Goal: Information Seeking & Learning: Find specific fact

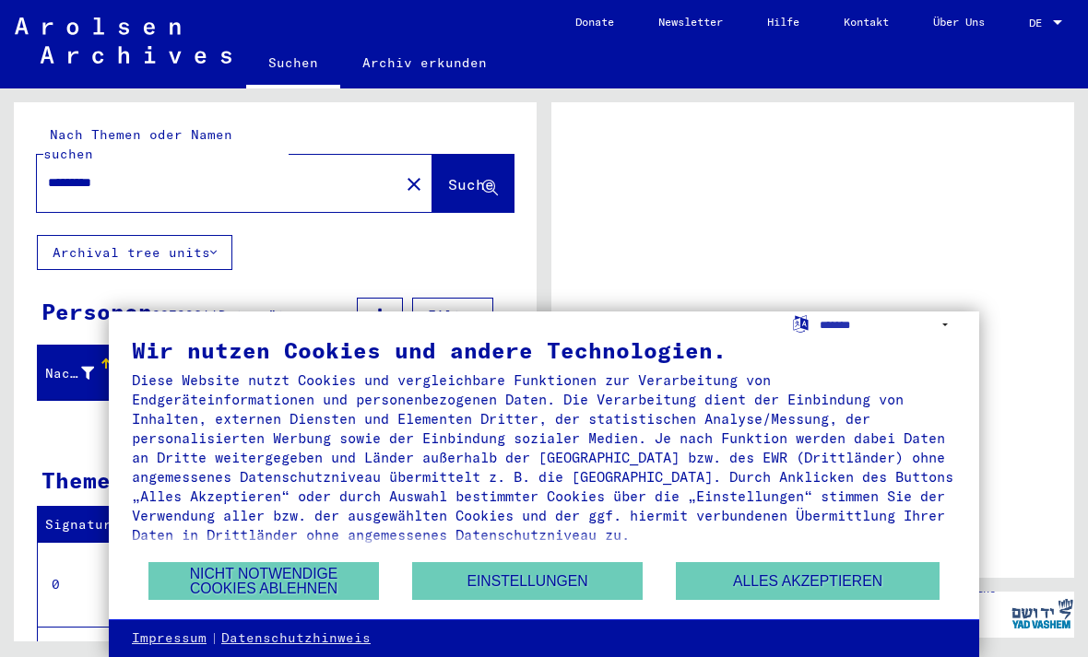
click at [224, 571] on button "Nicht notwendige Cookies ablehnen" at bounding box center [263, 581] width 231 height 38
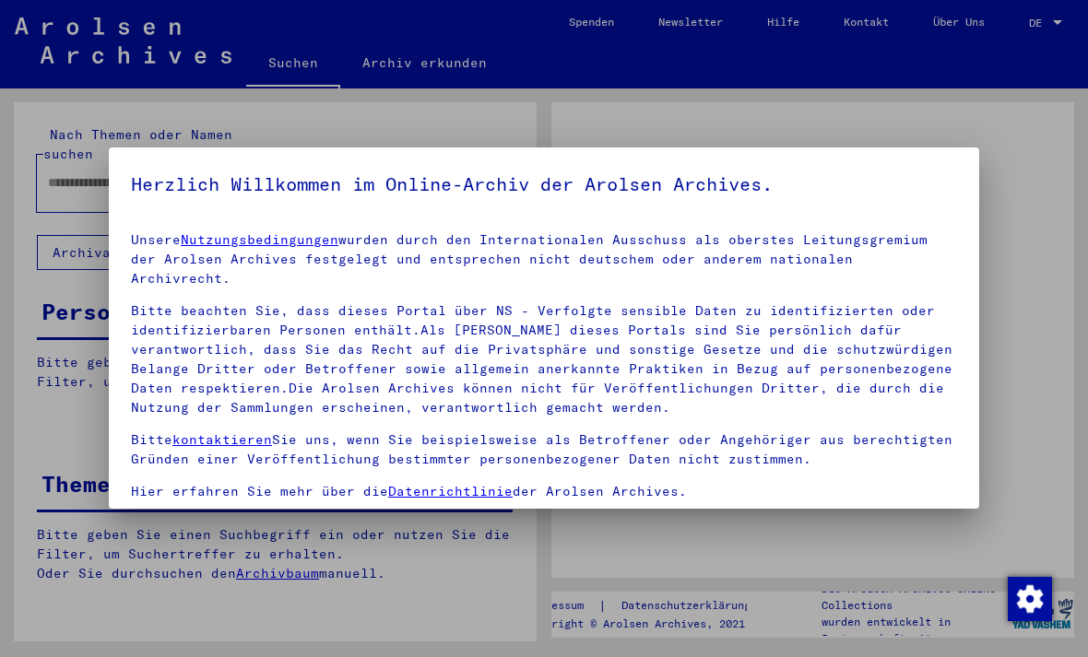
type input "*********"
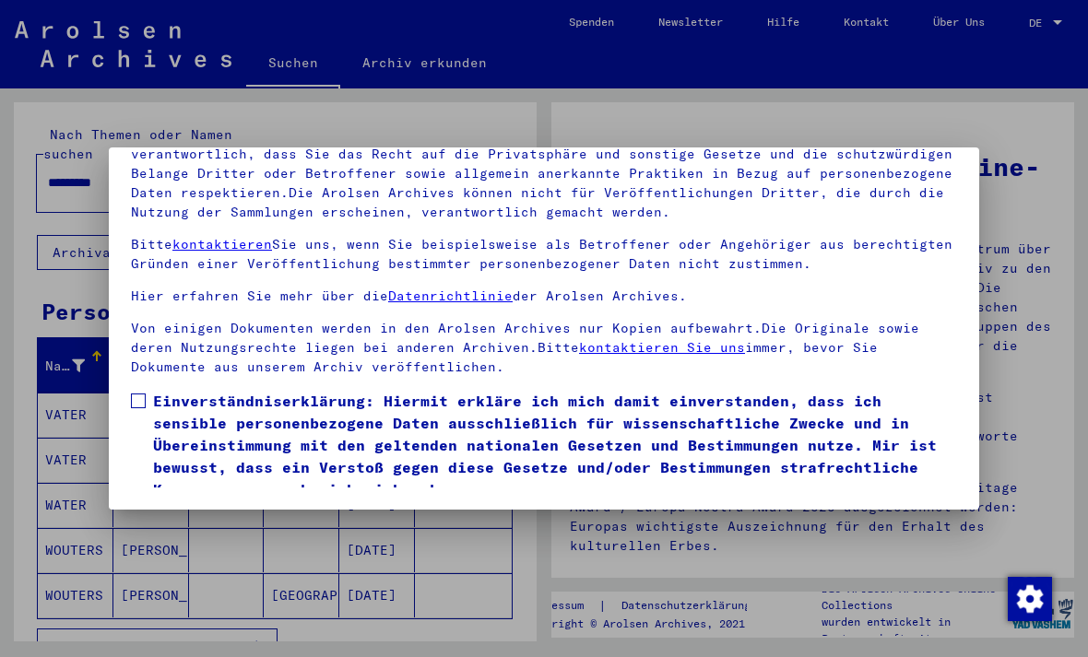
scroll to position [196, 0]
click at [163, 510] on button "Ich stimme zu" at bounding box center [200, 527] width 139 height 35
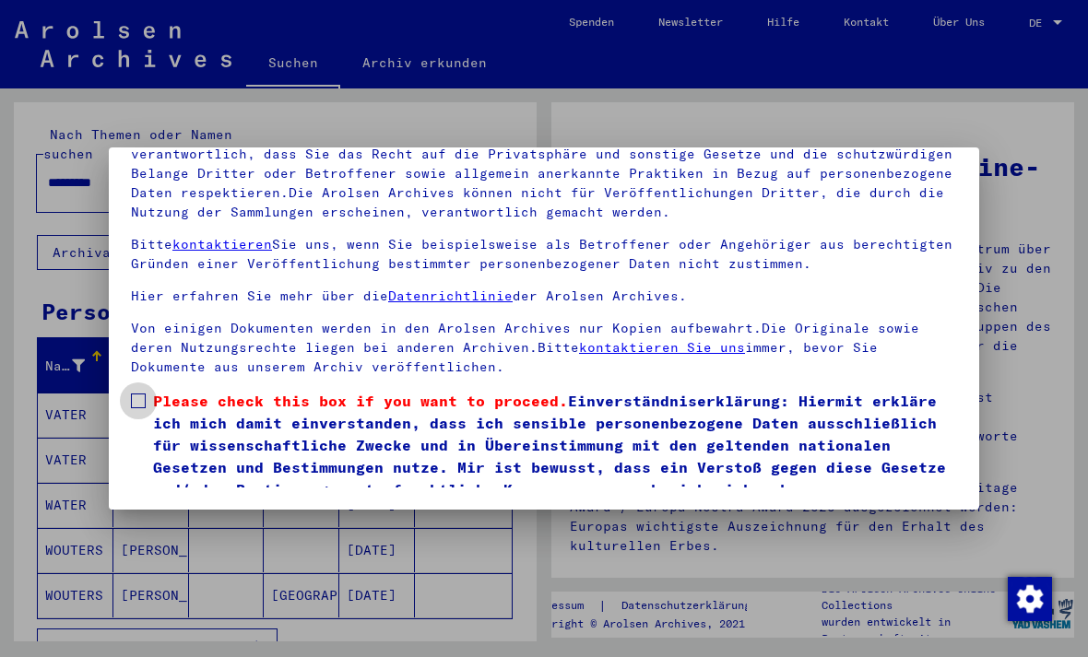
click at [141, 394] on span at bounding box center [138, 401] width 15 height 15
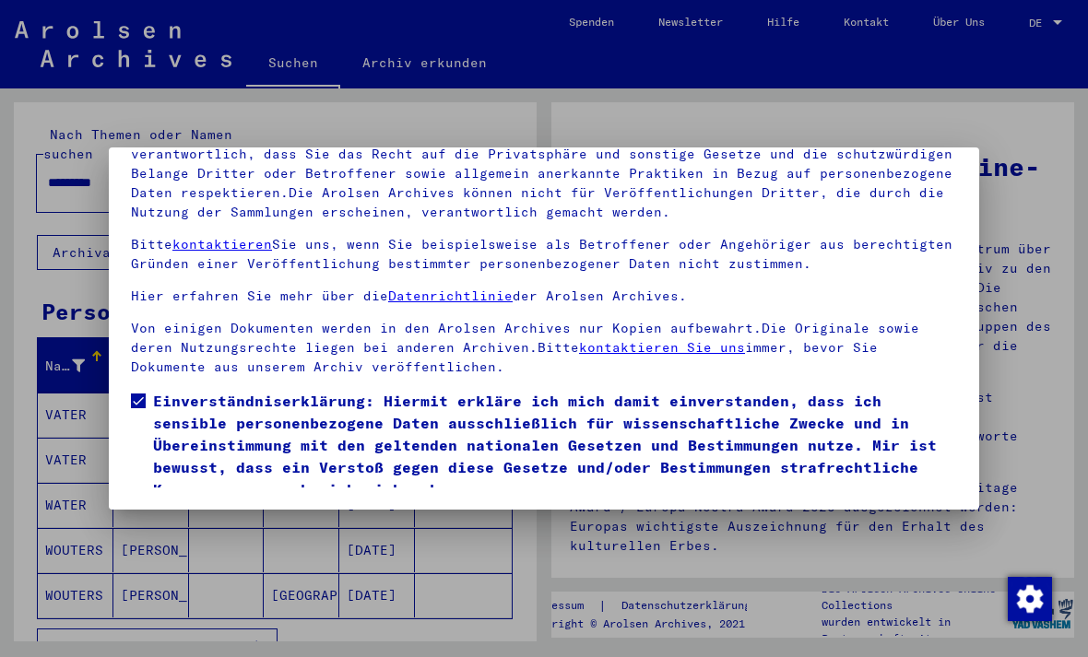
click at [142, 510] on button "Ich stimme zu" at bounding box center [200, 527] width 139 height 35
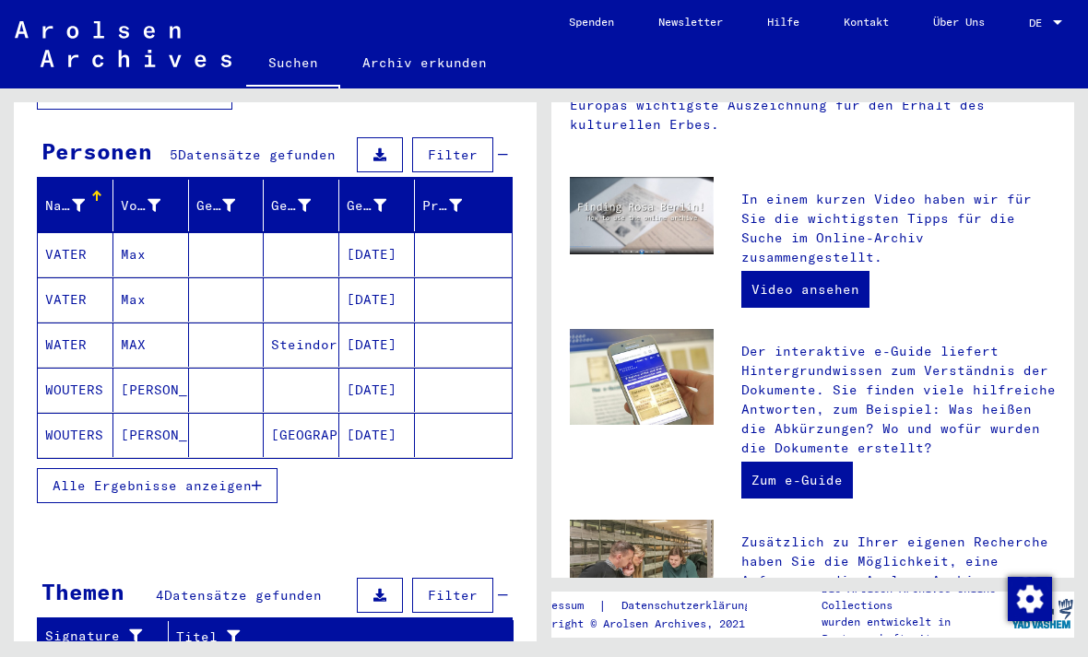
scroll to position [152, 0]
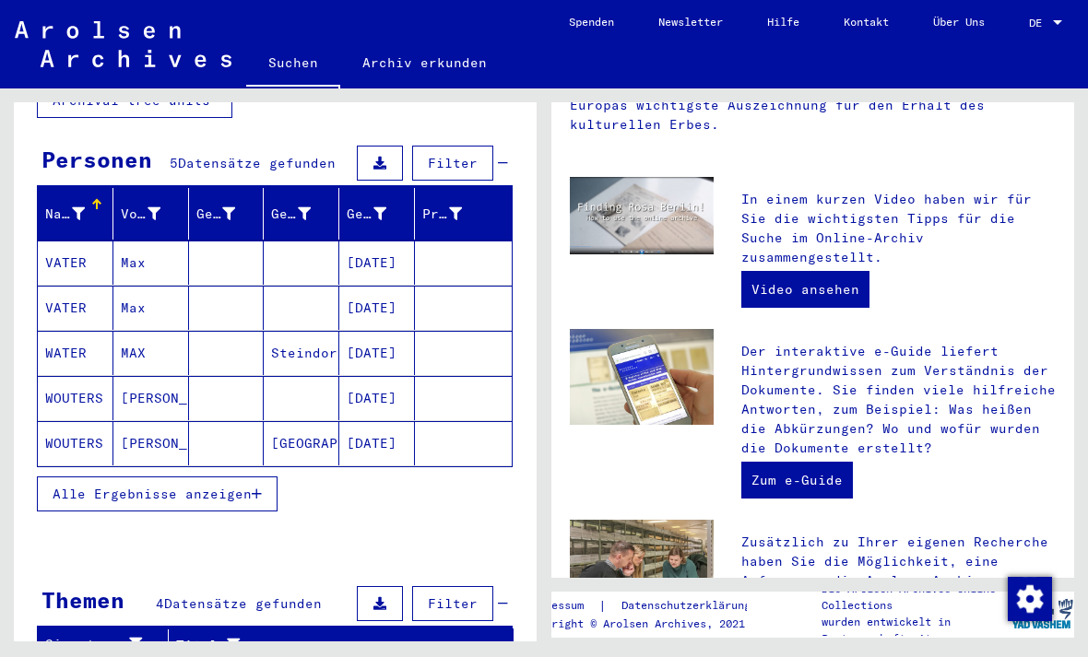
click at [236, 486] on span "Alle Ergebnisse anzeigen" at bounding box center [152, 494] width 199 height 17
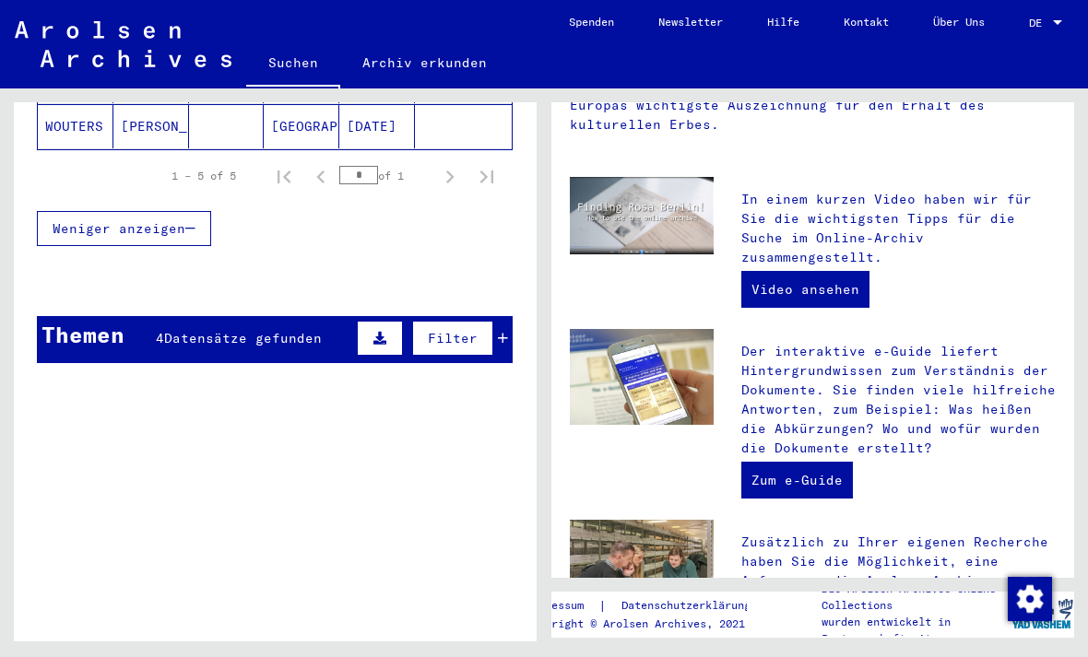
scroll to position [483, 0]
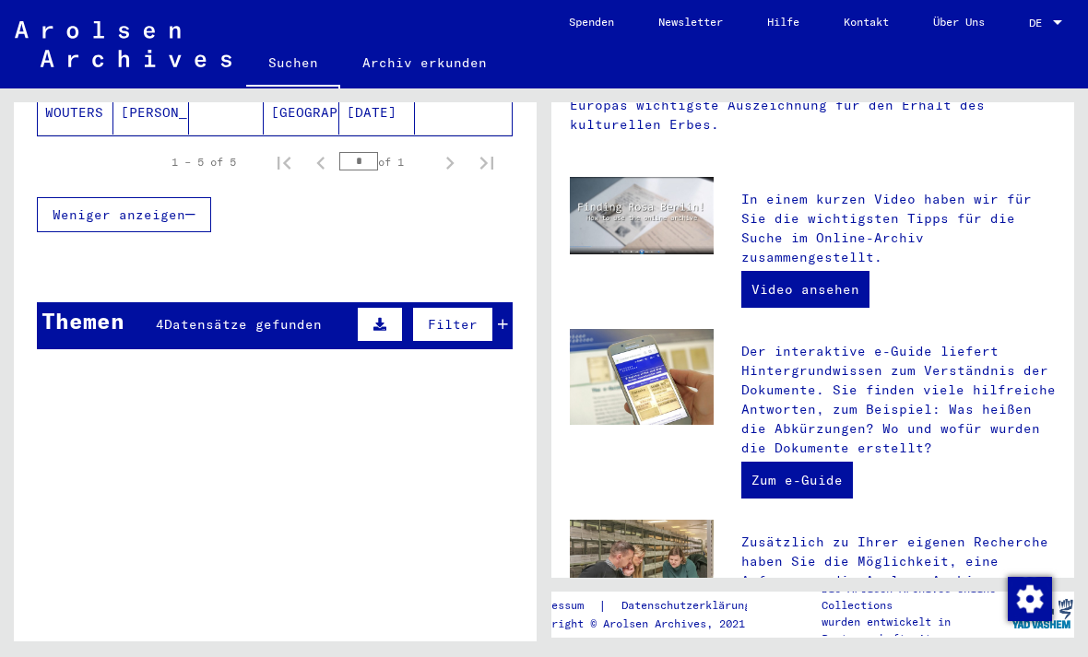
click at [73, 304] on div "Themen" at bounding box center [82, 320] width 83 height 33
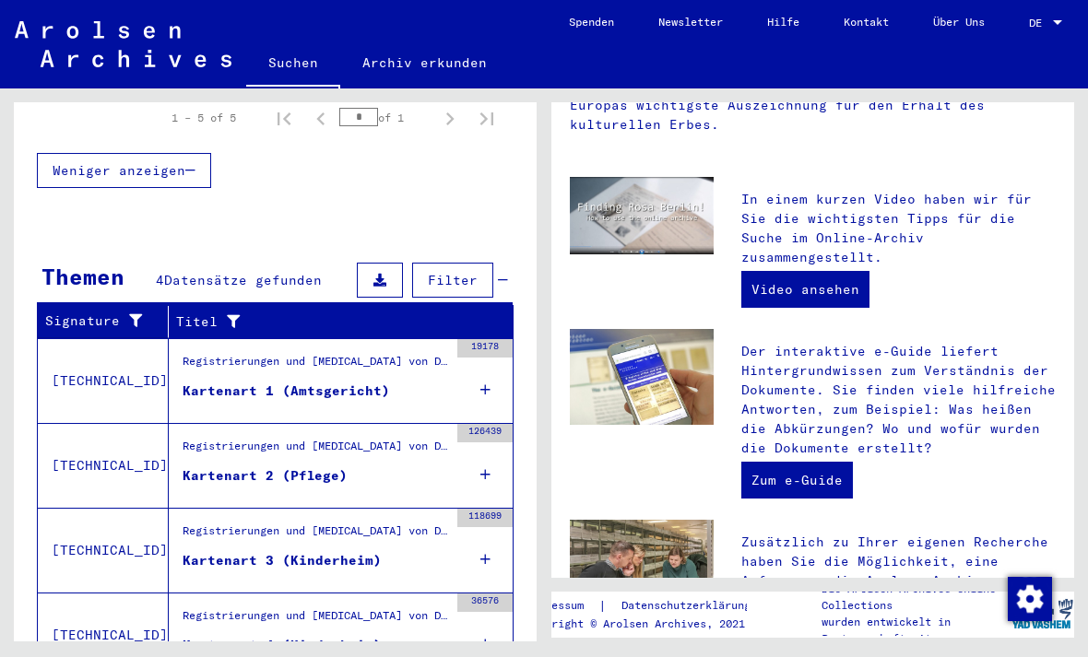
scroll to position [533, 0]
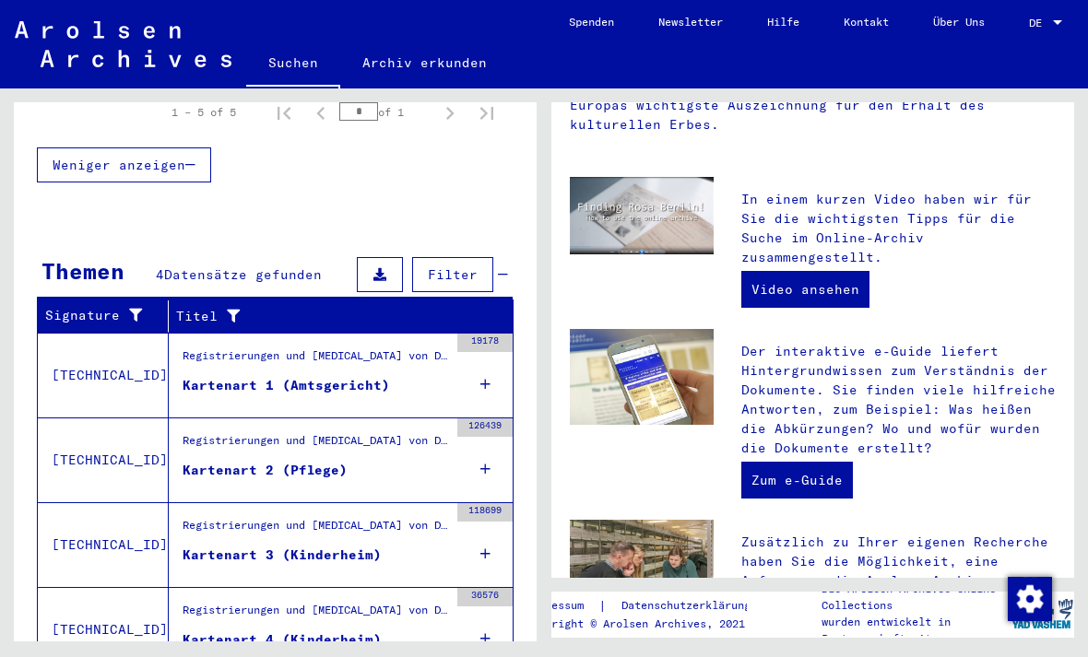
click at [349, 376] on div "Kartenart 1 (Amtsgericht)" at bounding box center [286, 385] width 207 height 19
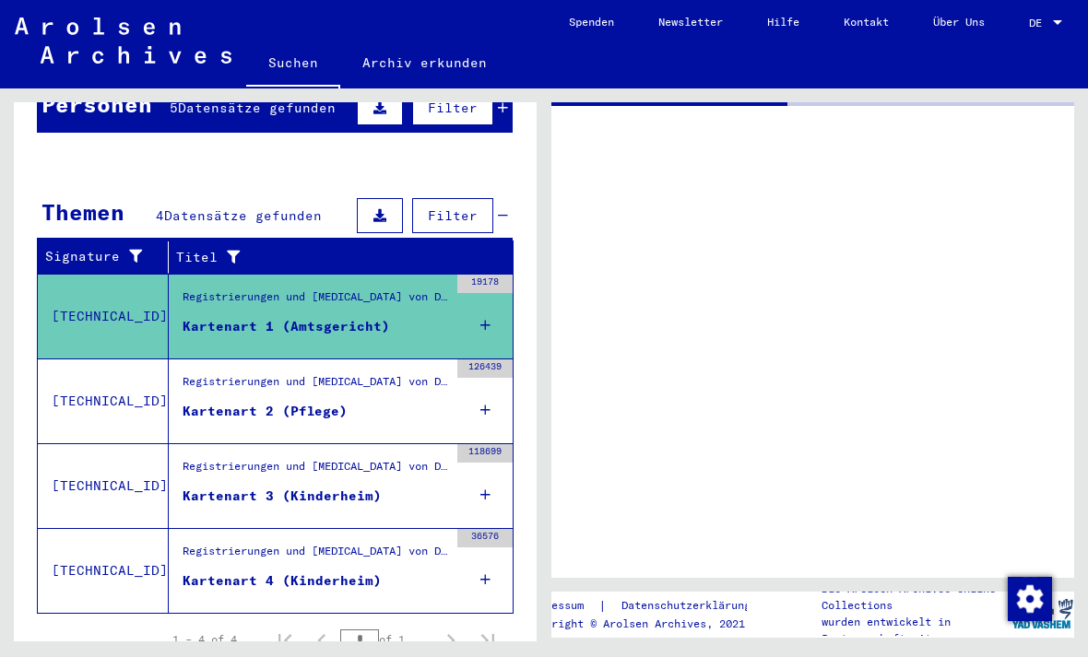
click at [364, 349] on mat-cell "[DATE]" at bounding box center [377, 346] width 76 height 45
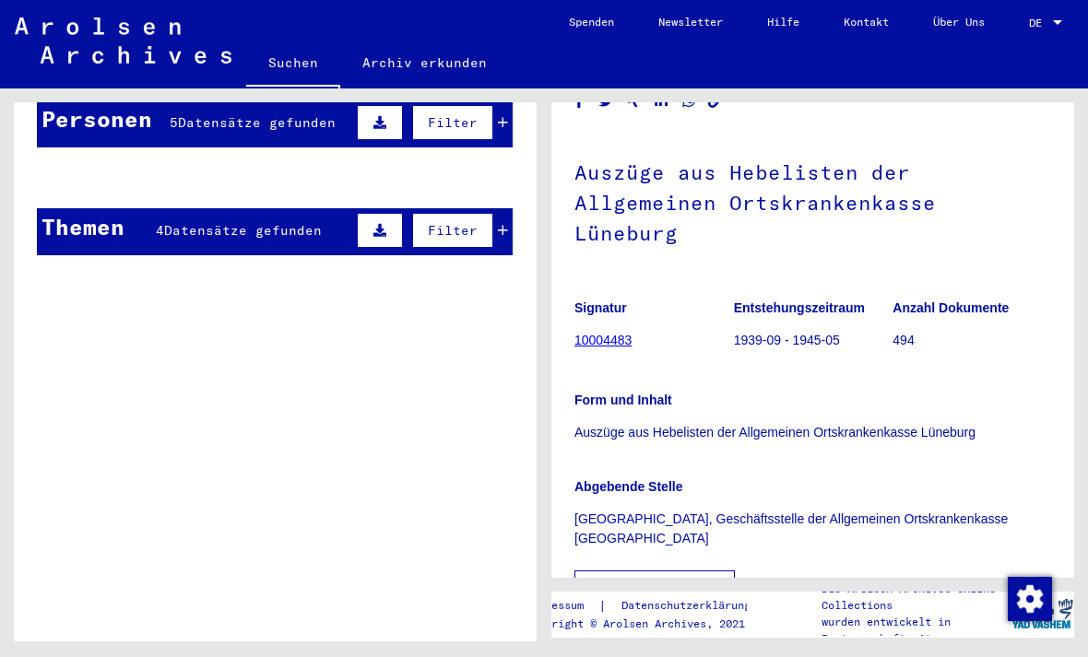
scroll to position [138, 0]
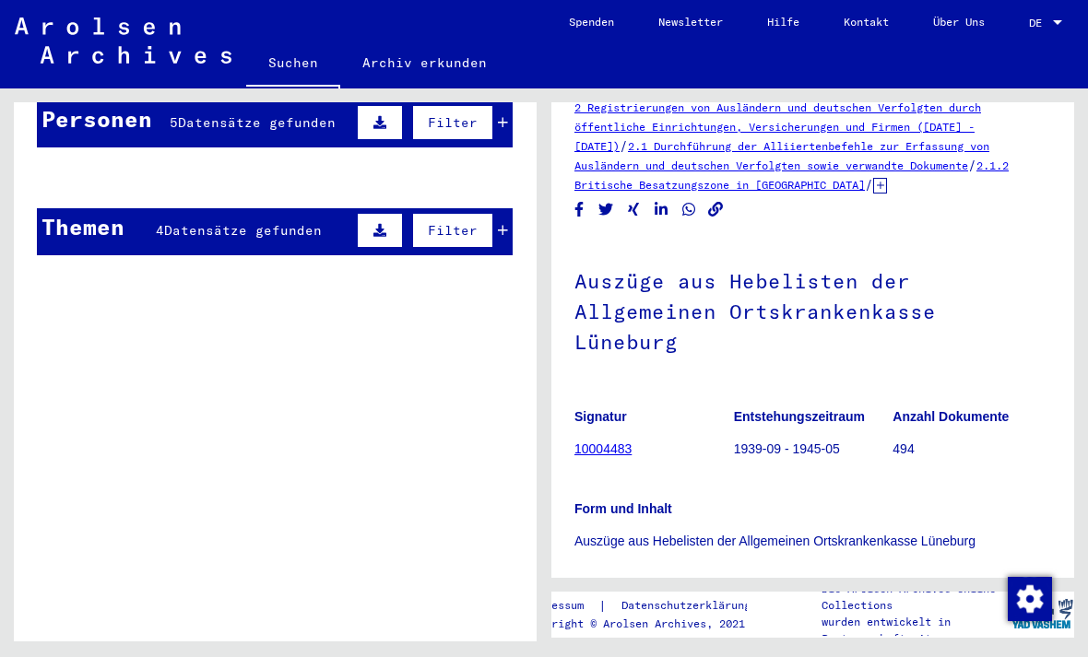
click at [95, 215] on mat-cell "VATER" at bounding box center [76, 222] width 76 height 45
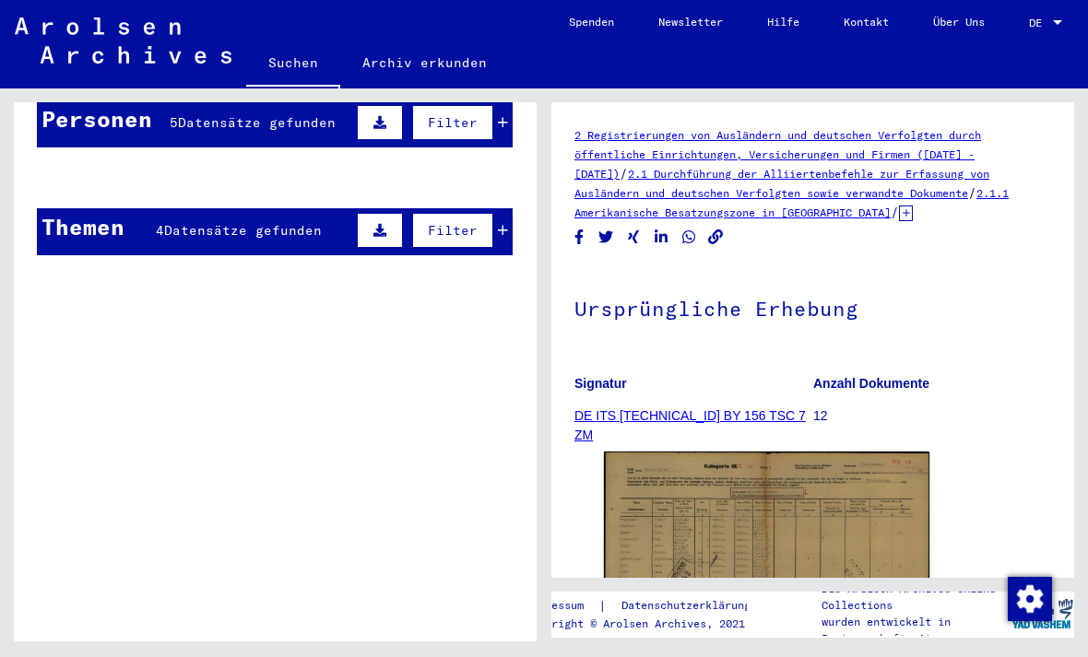
click at [133, 217] on mat-cell "Max" at bounding box center [151, 222] width 76 height 45
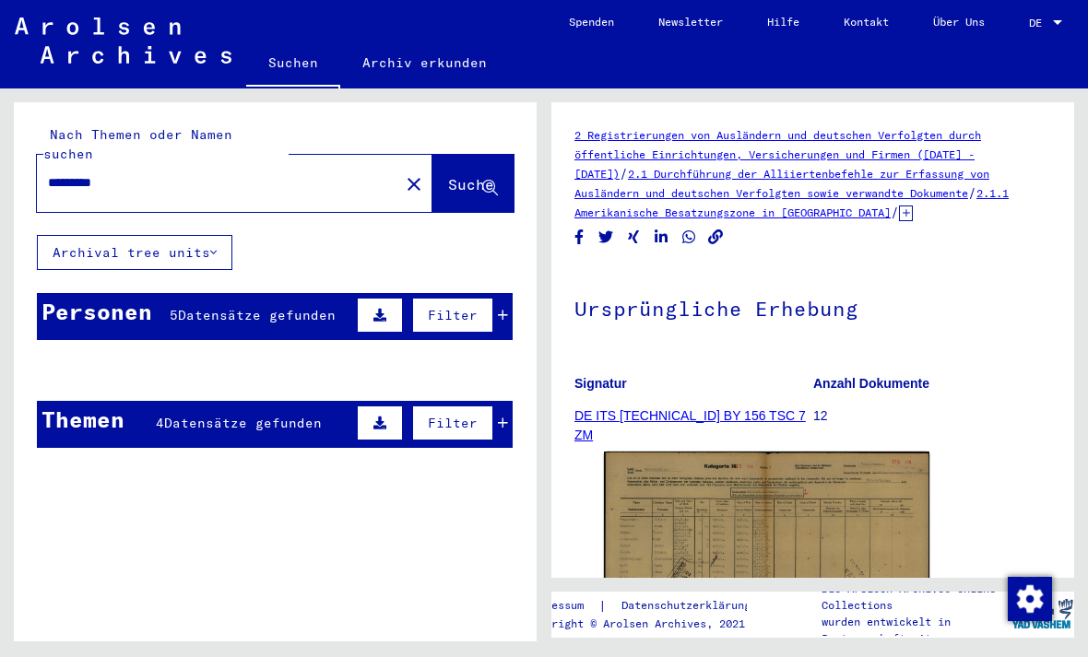
click at [113, 299] on div "Personen" at bounding box center [96, 311] width 111 height 33
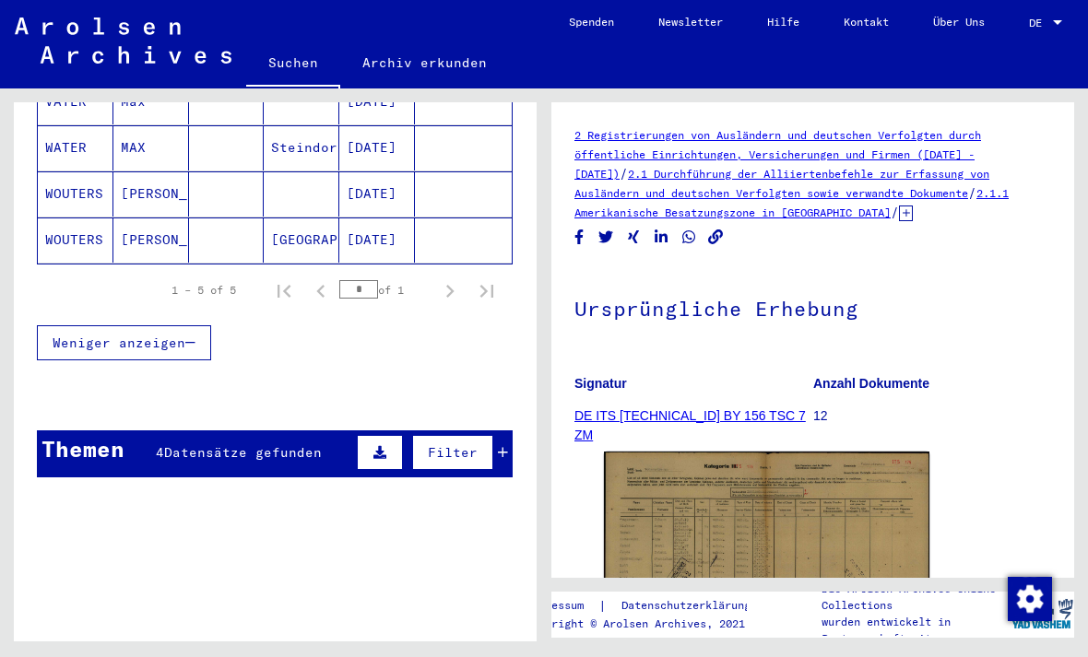
scroll to position [356, 0]
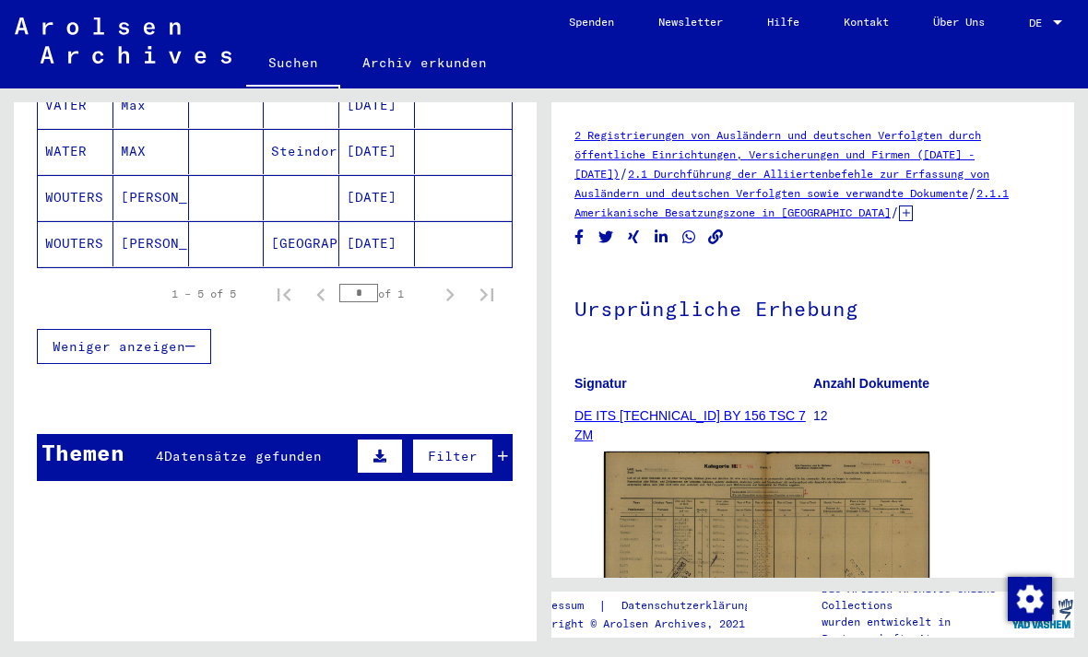
click at [95, 440] on div "Themen" at bounding box center [82, 452] width 83 height 33
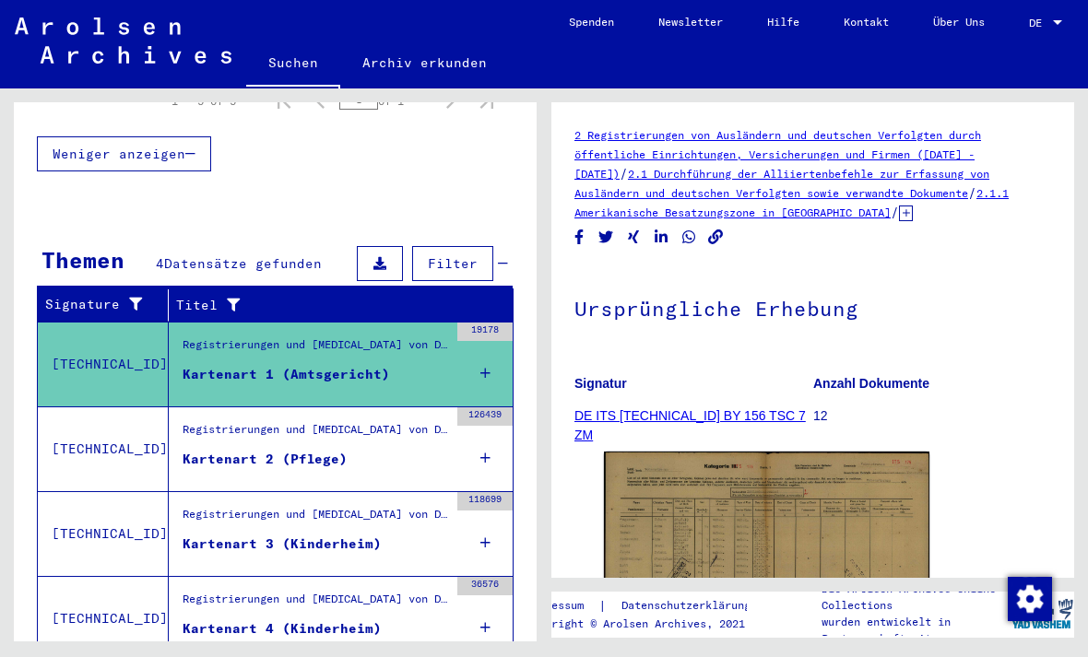
scroll to position [556, 0]
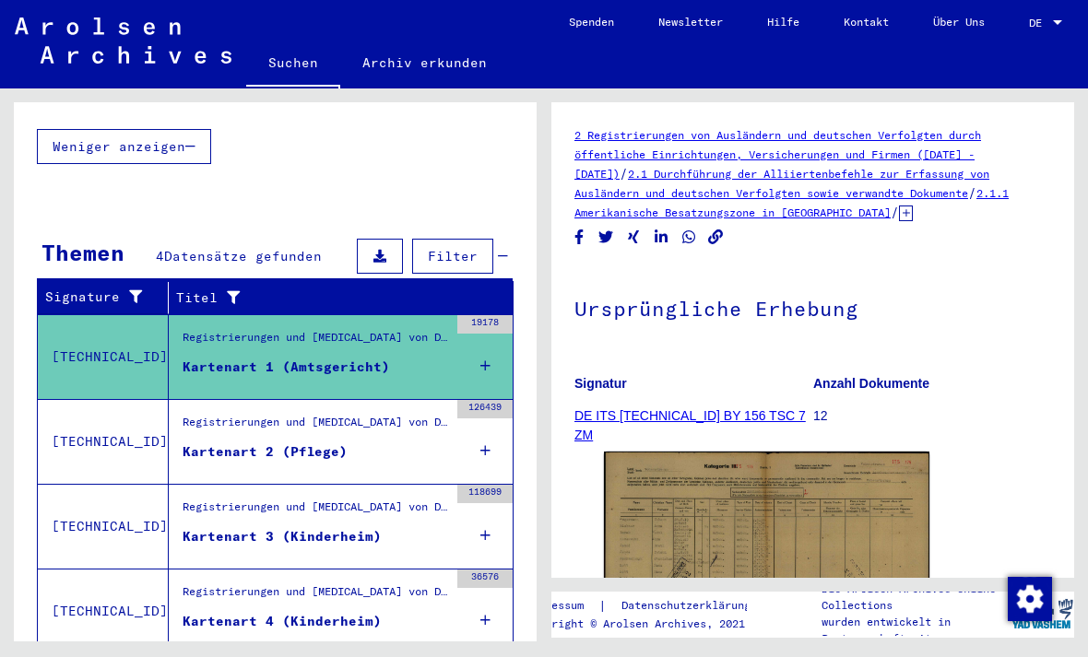
click at [199, 414] on div "Registrierungen und [MEDICAL_DATA] von Displaced Persons, Kindern und Vermisste…" at bounding box center [316, 427] width 266 height 26
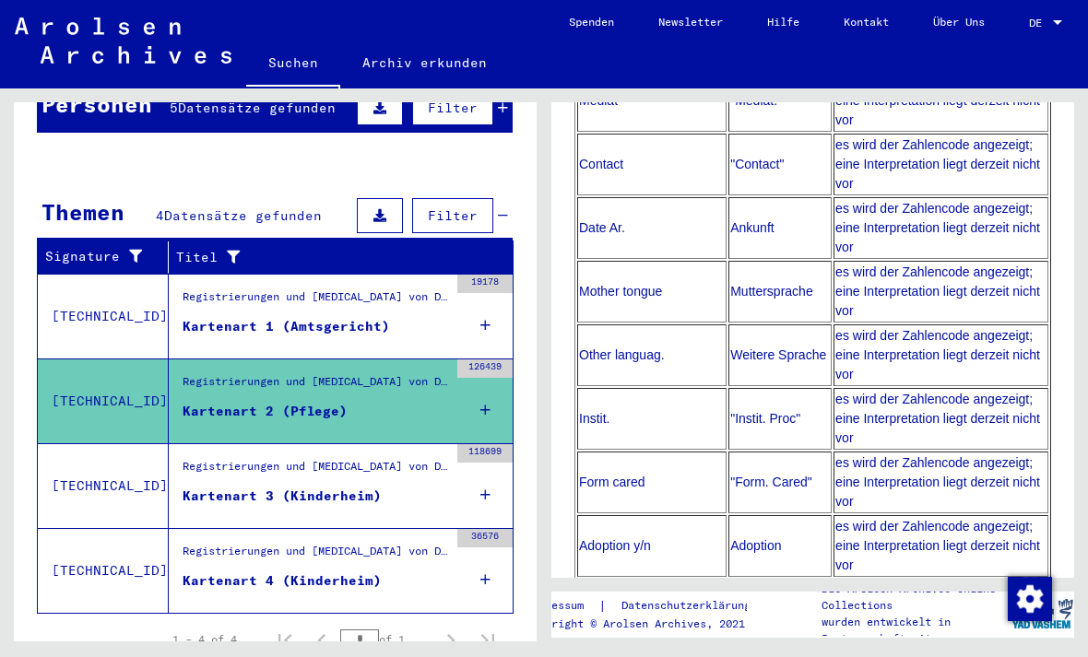
scroll to position [2169, 0]
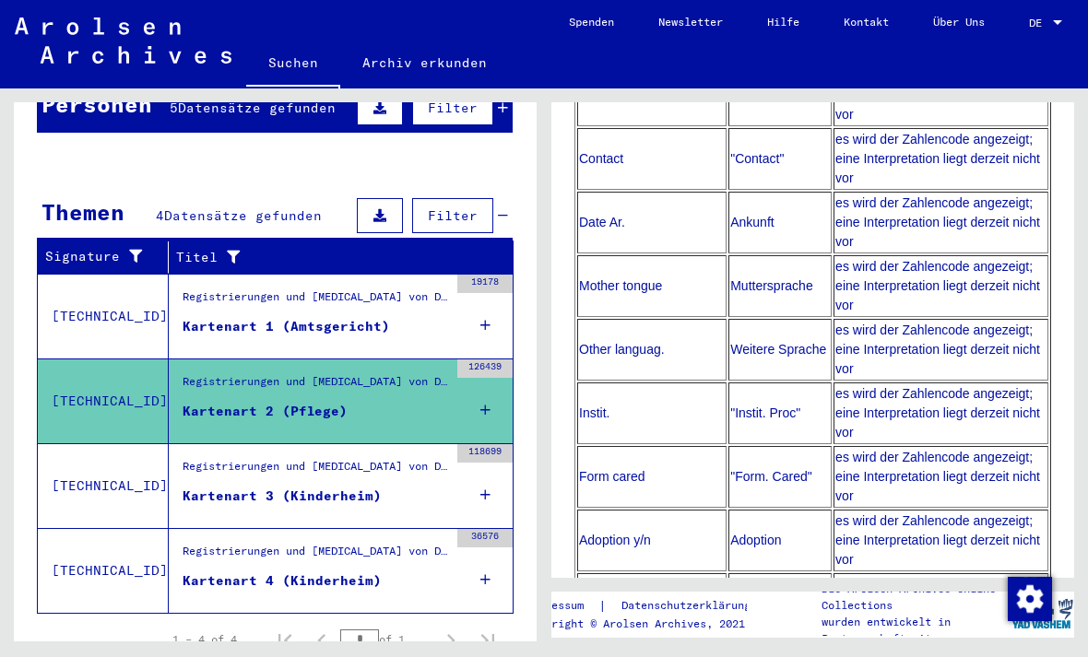
click at [209, 458] on div "Registrierungen und [MEDICAL_DATA] von Displaced Persons, Kindern und Vermisste…" at bounding box center [316, 471] width 266 height 26
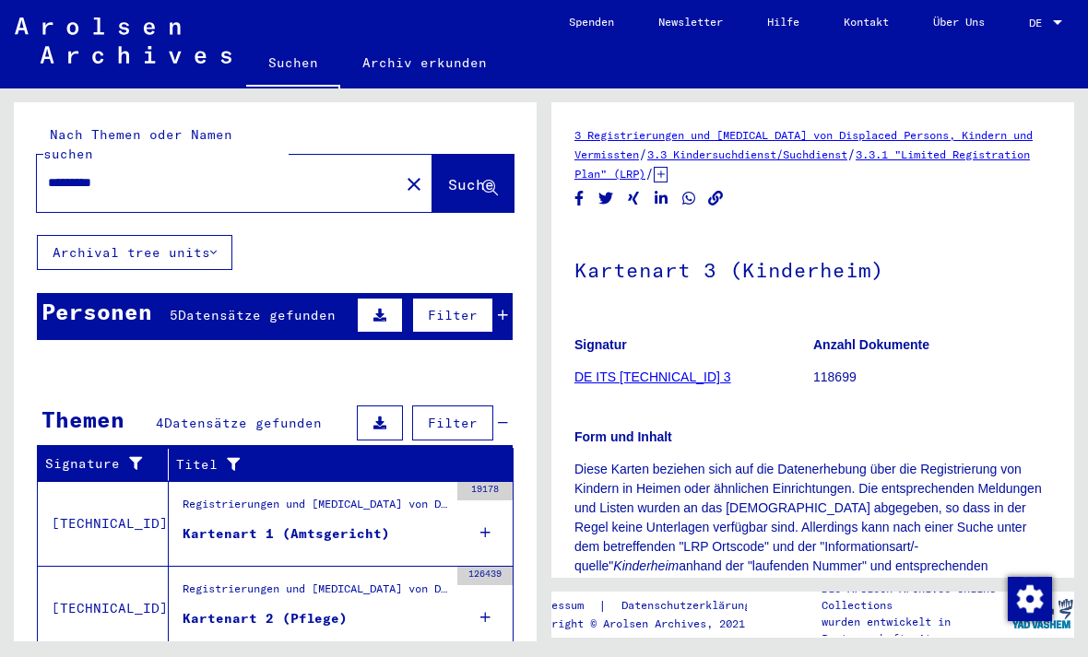
click at [90, 295] on div "Personen" at bounding box center [96, 311] width 111 height 33
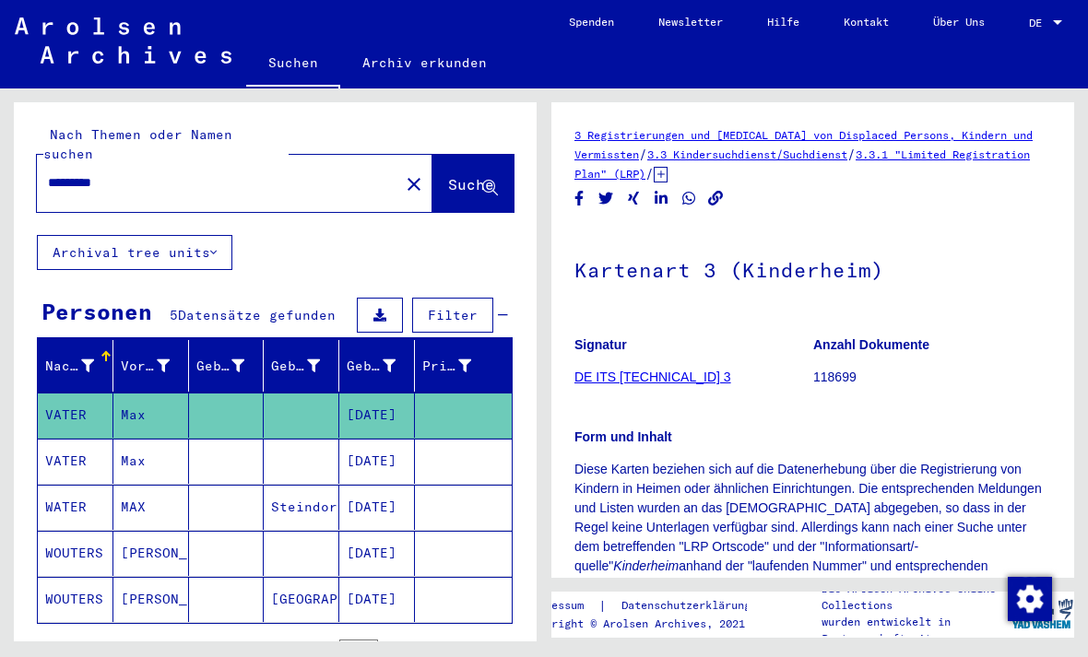
click at [105, 393] on mat-cell "VATER" at bounding box center [76, 415] width 76 height 45
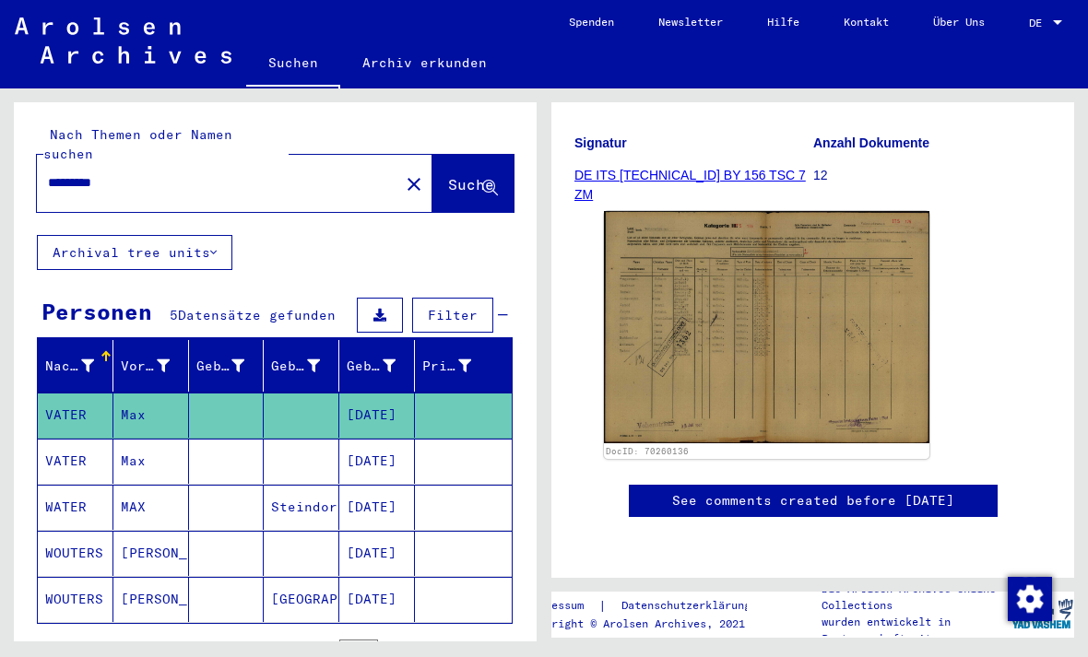
scroll to position [339, 0]
click at [879, 278] on img at bounding box center [766, 327] width 325 height 232
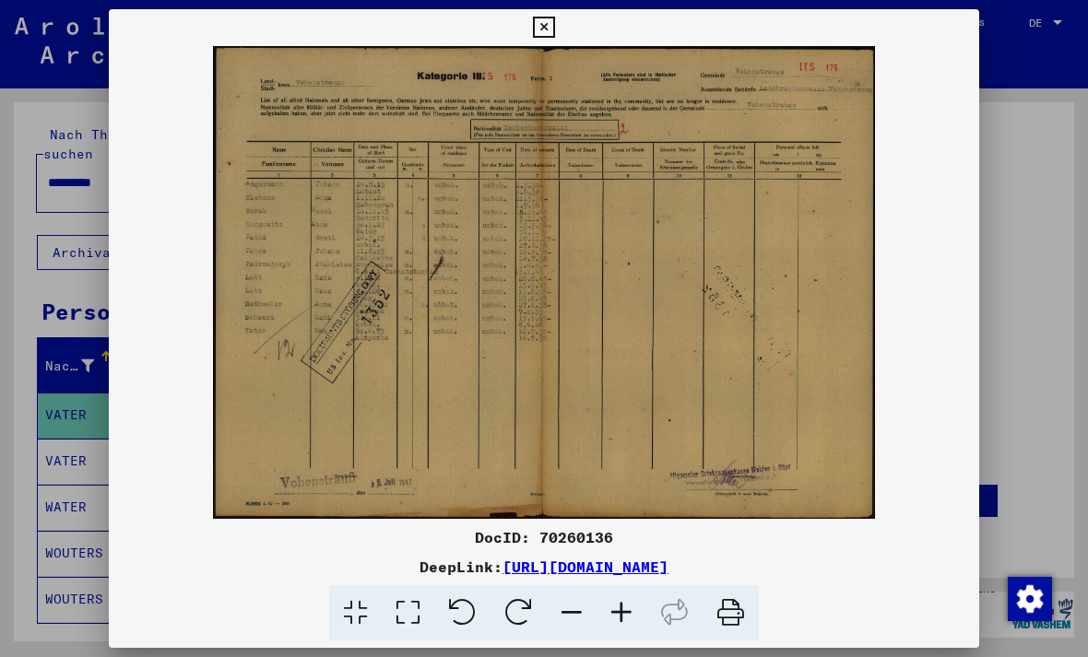
click at [560, 25] on button at bounding box center [543, 27] width 32 height 37
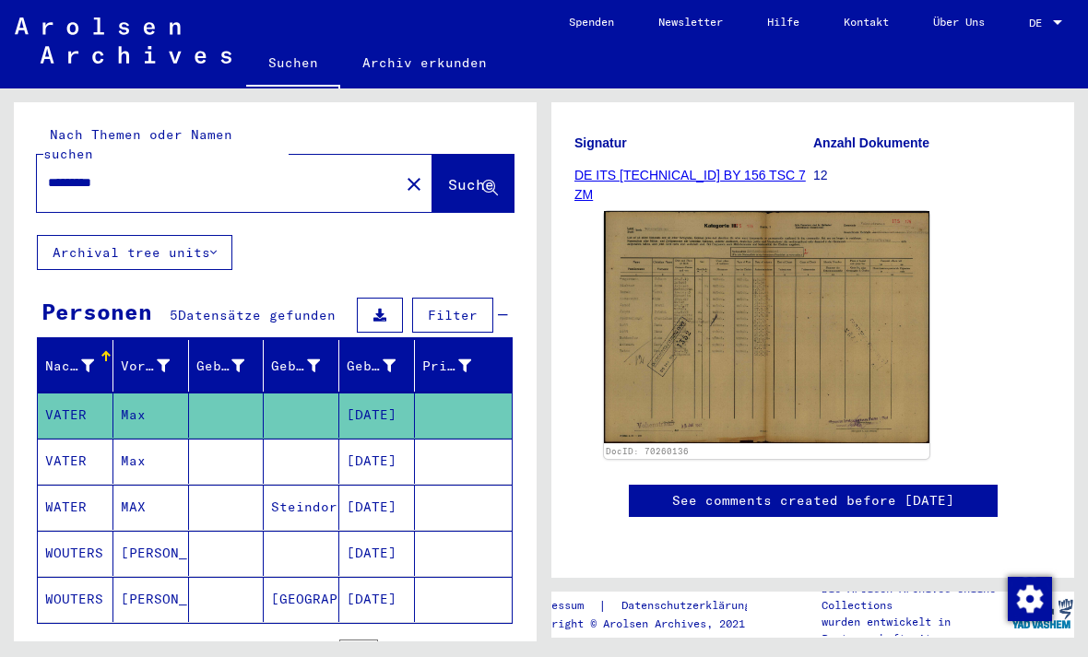
scroll to position [336, 0]
click at [839, 222] on img at bounding box center [766, 327] width 325 height 232
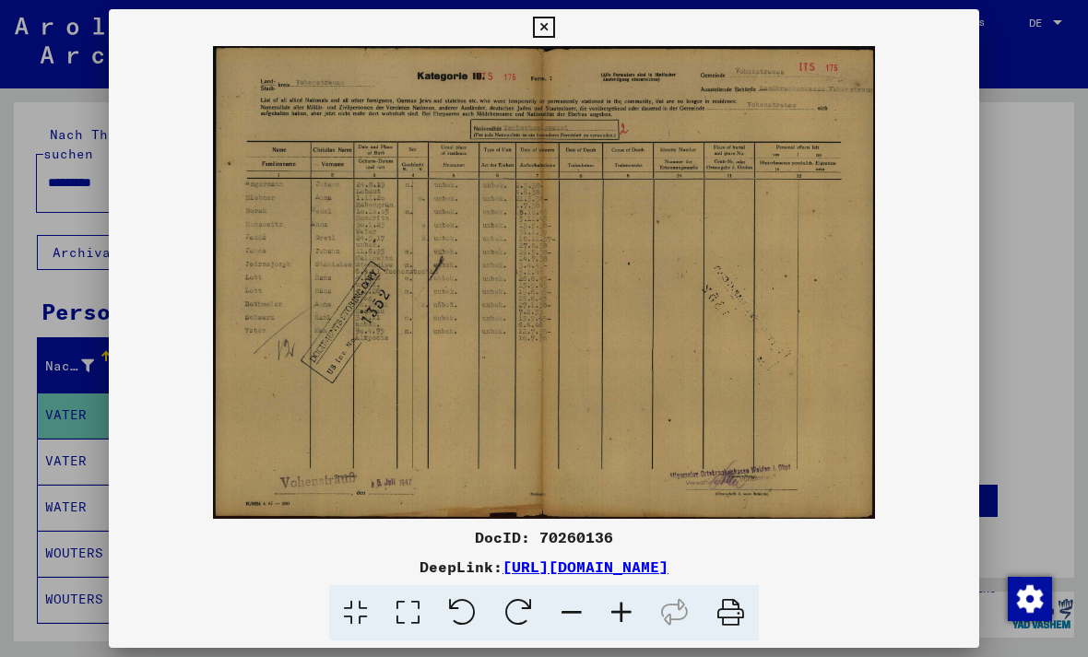
click at [554, 34] on icon at bounding box center [543, 28] width 21 height 22
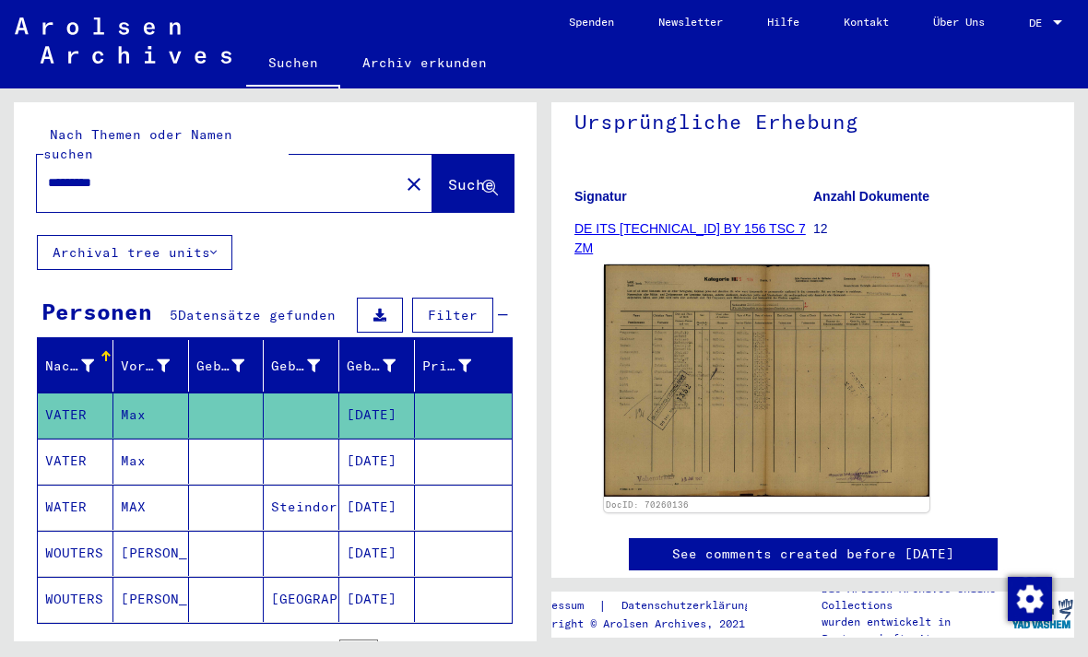
scroll to position [175, 0]
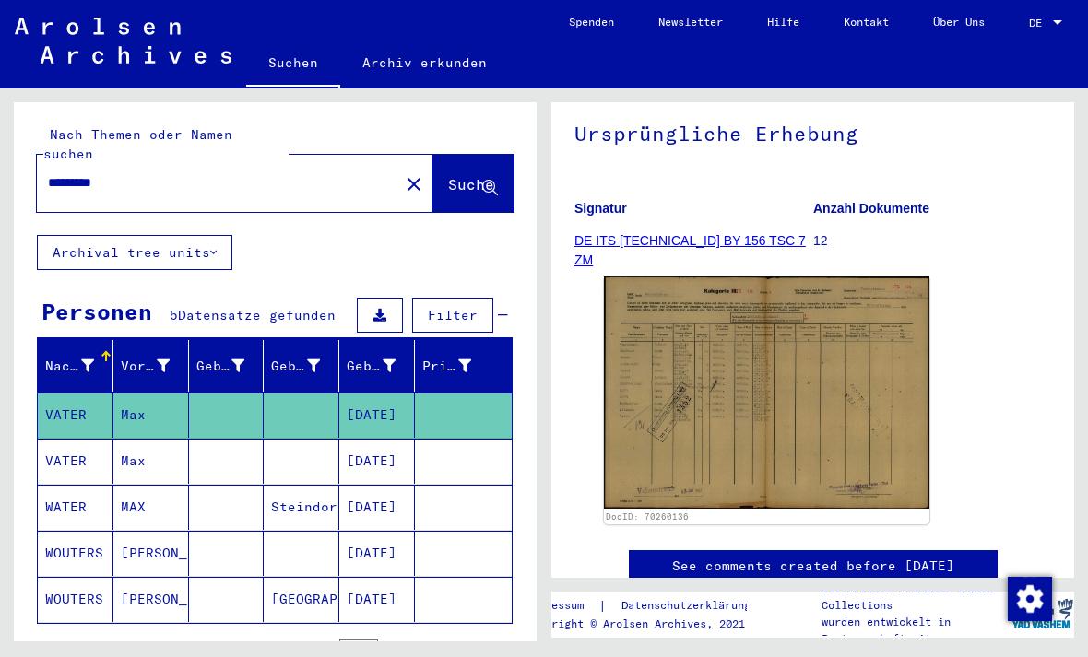
click at [899, 198] on figure "Anzahl Dokumente 12" at bounding box center [932, 227] width 238 height 83
click at [831, 236] on p "12" at bounding box center [932, 240] width 238 height 19
click at [92, 439] on mat-cell "VATER" at bounding box center [76, 461] width 76 height 45
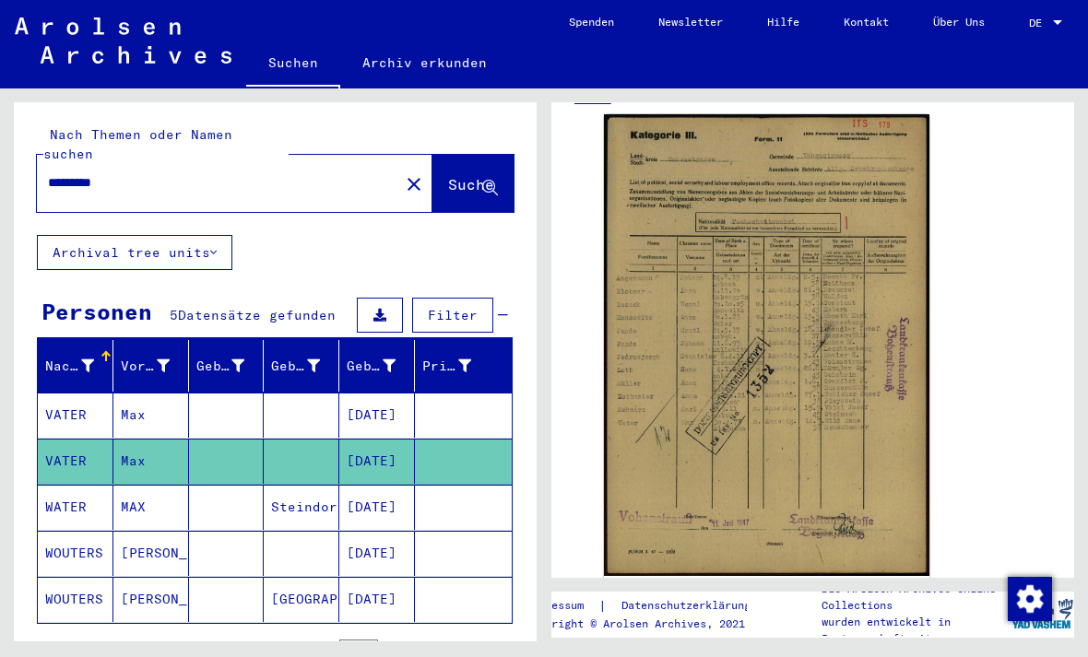
scroll to position [347, 0]
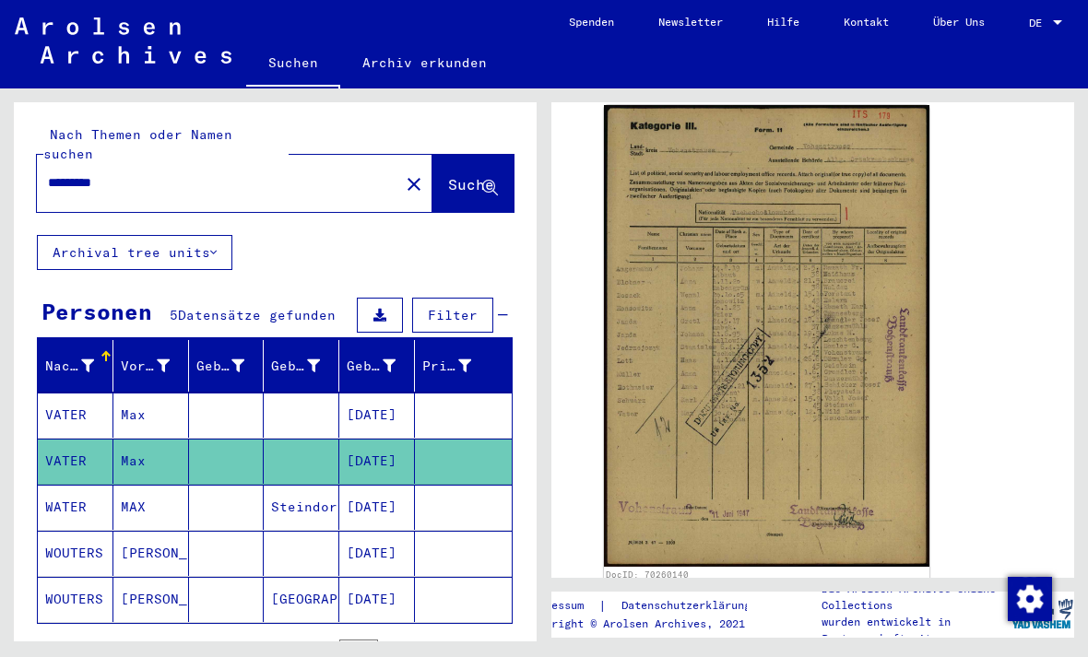
click at [846, 320] on img at bounding box center [766, 336] width 325 height 462
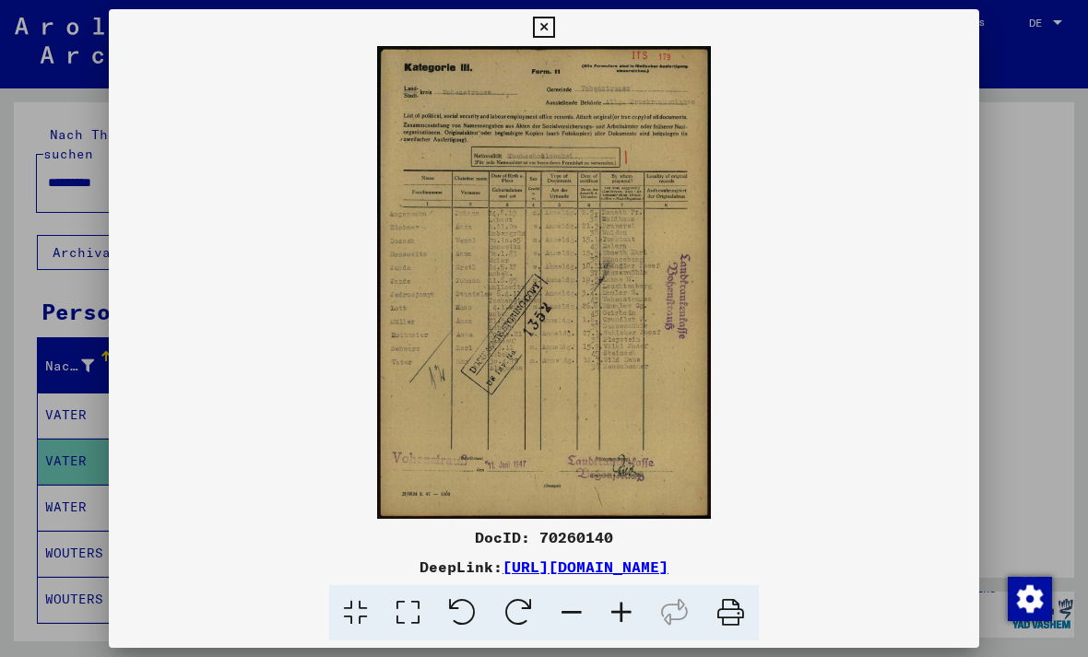
click at [560, 14] on button at bounding box center [543, 27] width 32 height 37
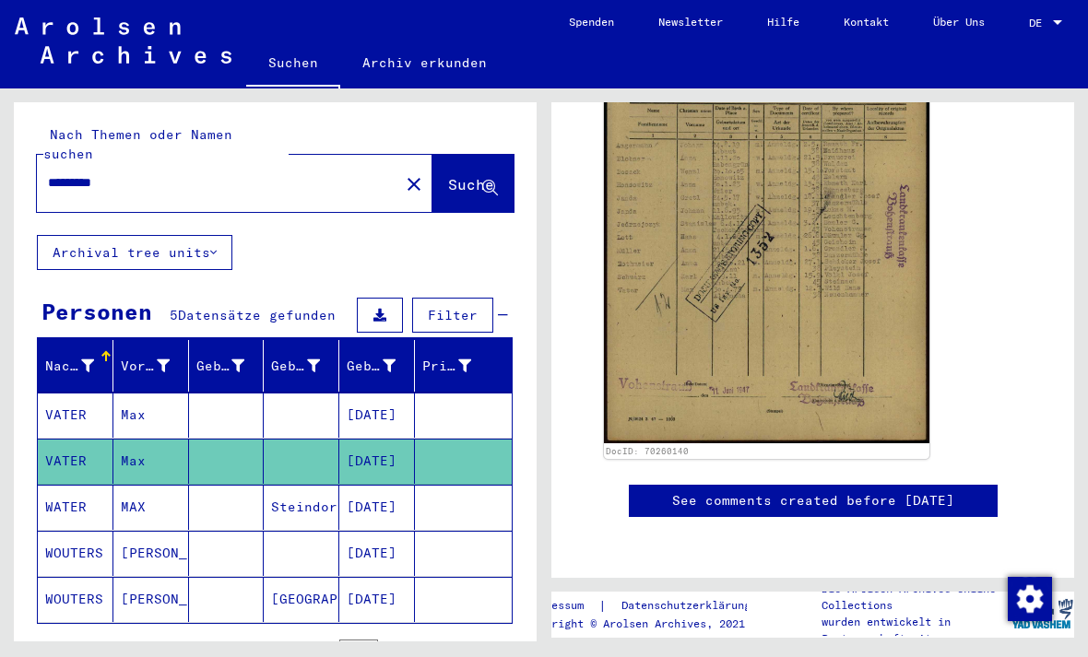
scroll to position [0, 0]
